Goal: Check status: Check status

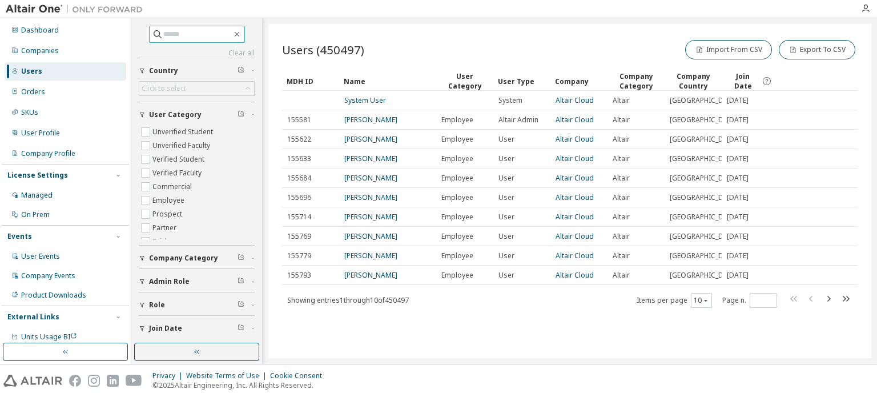
click at [183, 38] on input "text" at bounding box center [197, 34] width 69 height 11
type input "*"
type input "******"
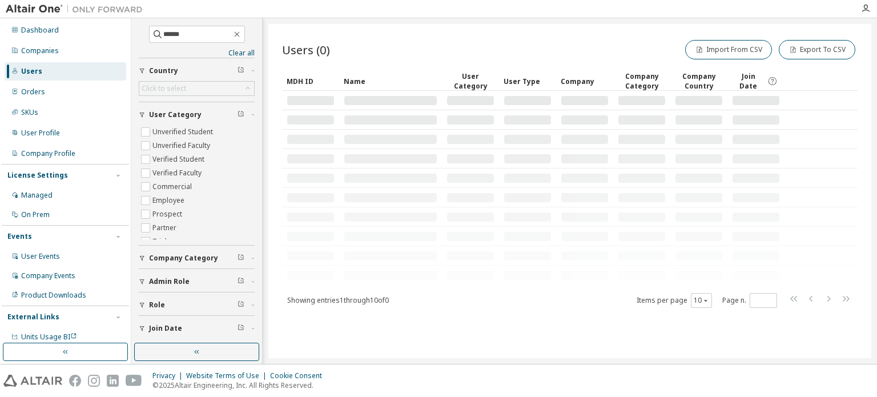
click at [372, 46] on div "Users (0) Import From CSV Export To CSV" at bounding box center [570, 50] width 576 height 24
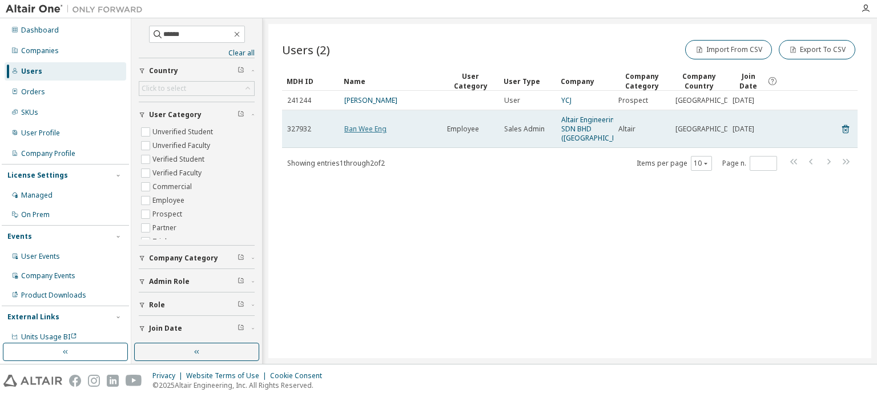
click at [373, 133] on link "Ban Wee Eng" at bounding box center [365, 129] width 42 height 10
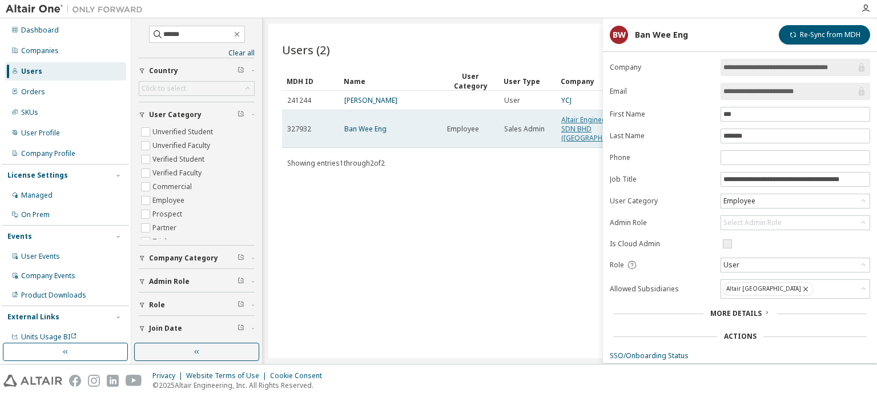
click at [576, 143] on link "Altair Engineering SDN BHD (Malaysia)" at bounding box center [598, 129] width 73 height 28
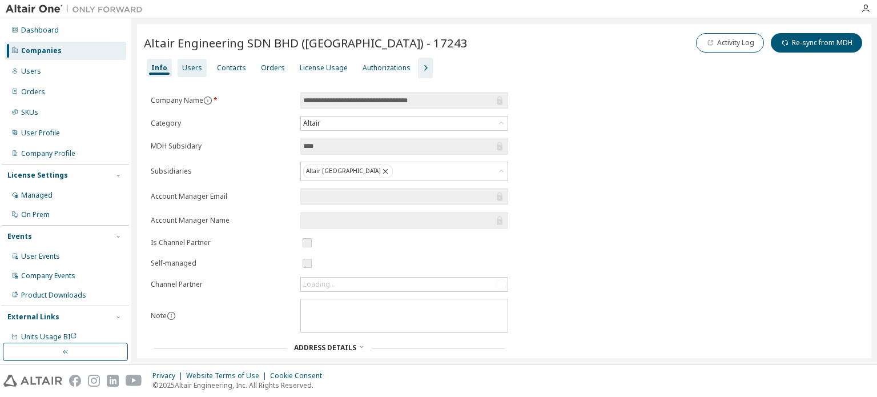
click at [192, 73] on div "Users" at bounding box center [192, 68] width 29 height 18
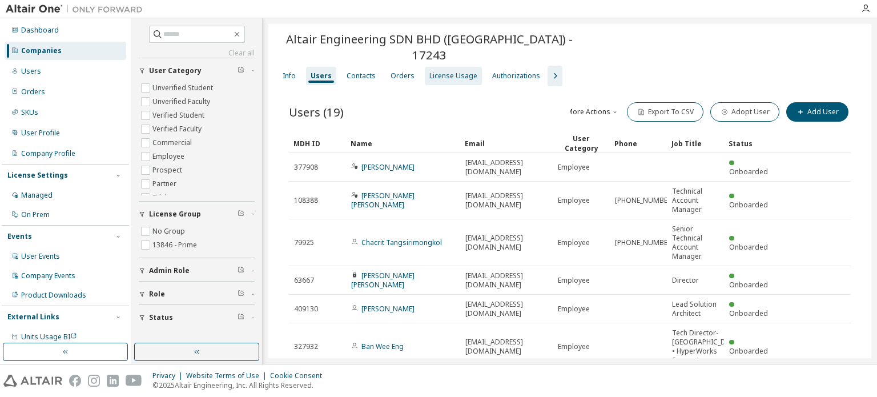
click at [437, 71] on div "License Usage" at bounding box center [454, 75] width 48 height 9
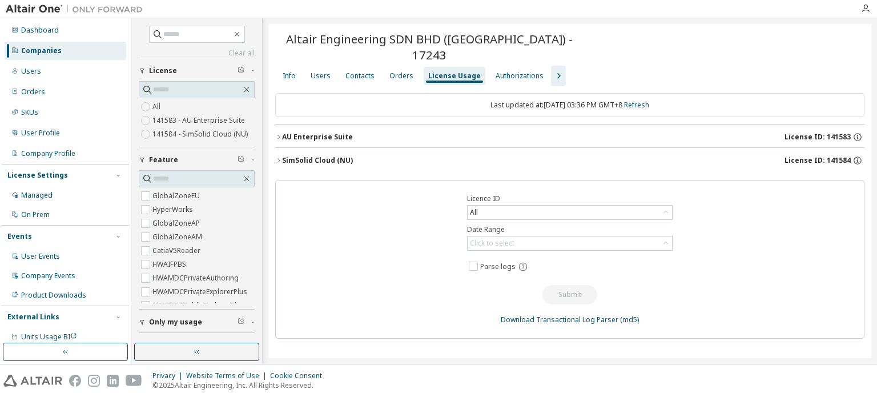
click at [283, 132] on div "AU Enterprise Suite License ID: 141583" at bounding box center [573, 137] width 583 height 10
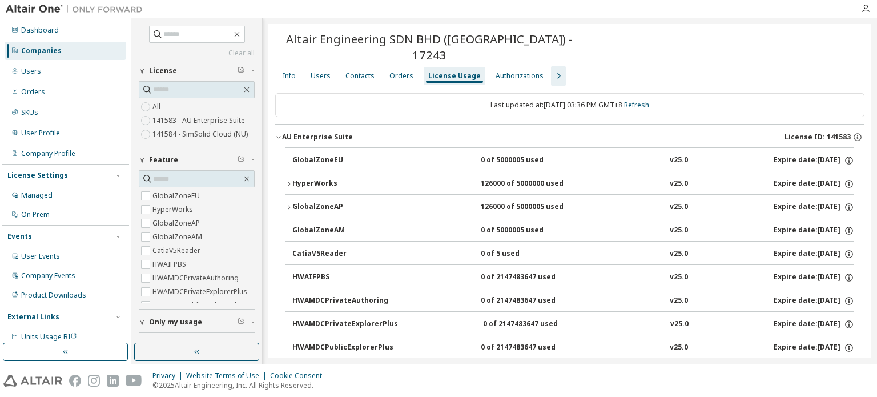
click at [291, 171] on button "HyperWorks 126000 of 5000000 used v25.0 Expire date: 2026-05-01" at bounding box center [570, 183] width 569 height 25
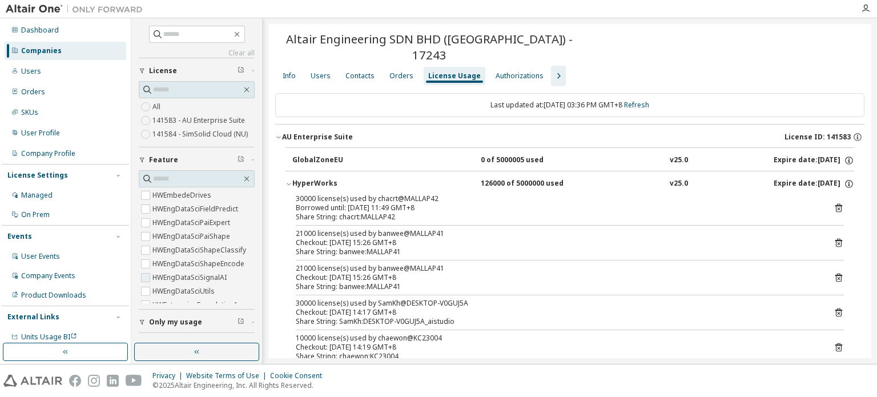
scroll to position [1143, 0]
click at [149, 319] on span "Only my usage" at bounding box center [175, 322] width 53 height 9
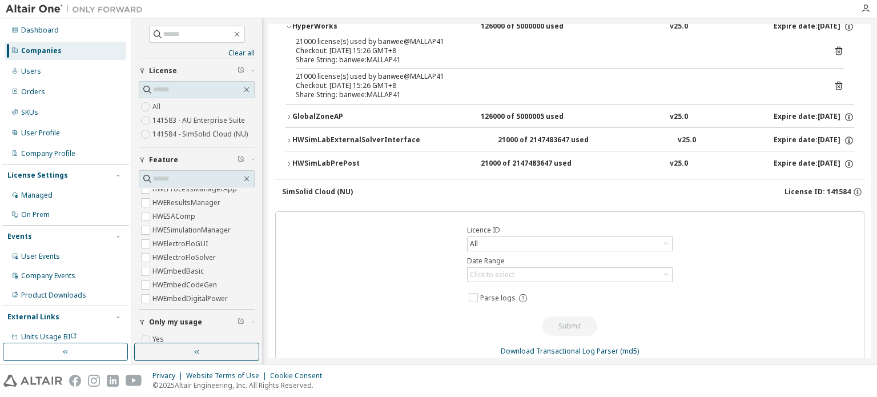
scroll to position [0, 0]
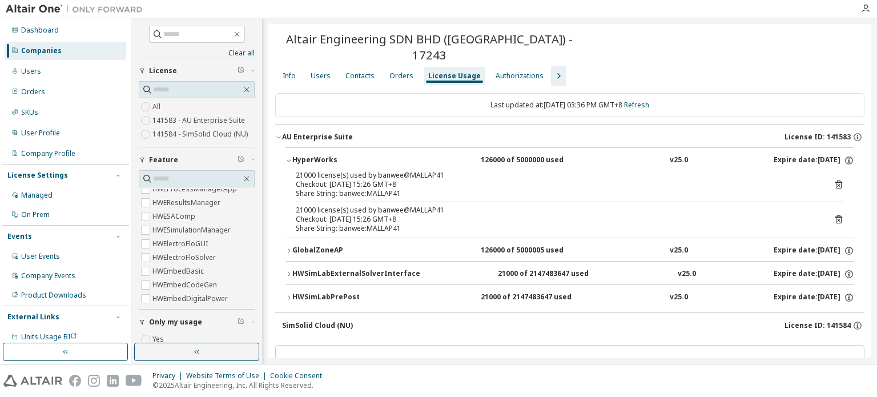
click at [284, 279] on div "HyperWorks 126000 of 5000000 used v25.0 Expire date: 2026-05-01 21000 license(s…" at bounding box center [570, 229] width 590 height 165
click at [286, 294] on icon "button" at bounding box center [289, 297] width 7 height 7
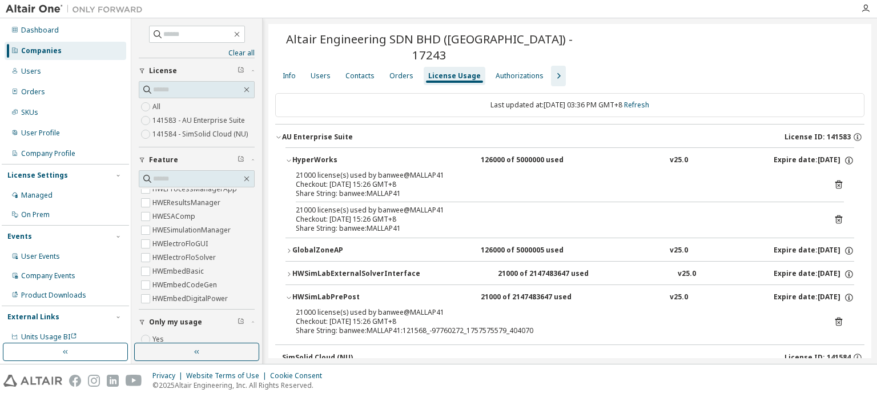
click at [290, 272] on icon "button" at bounding box center [289, 274] width 2 height 4
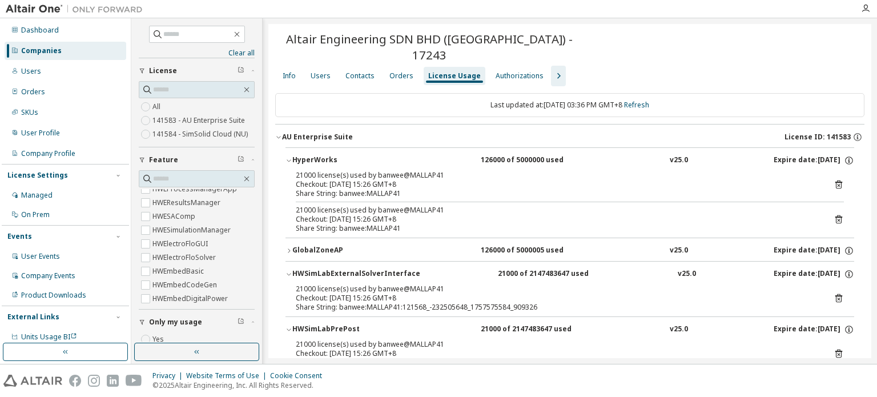
click at [290, 238] on button "GlobalZoneAP 126000 of 5000005 used v25.0 Expire date: 2026-05-01" at bounding box center [570, 250] width 569 height 25
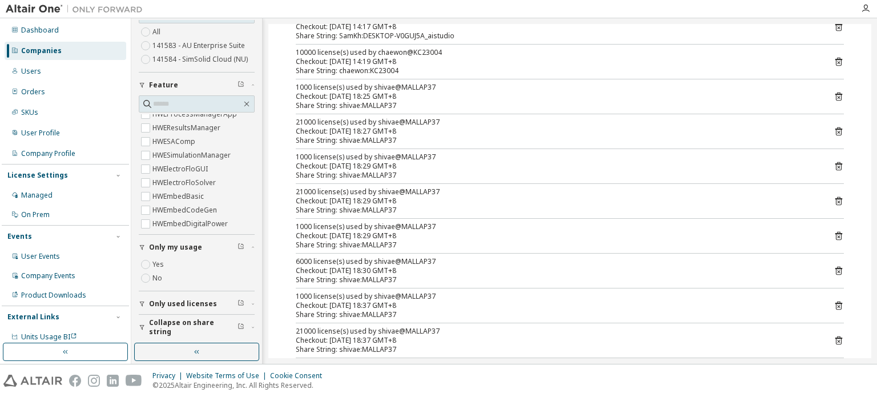
scroll to position [343, 0]
